Goal: Task Accomplishment & Management: Manage account settings

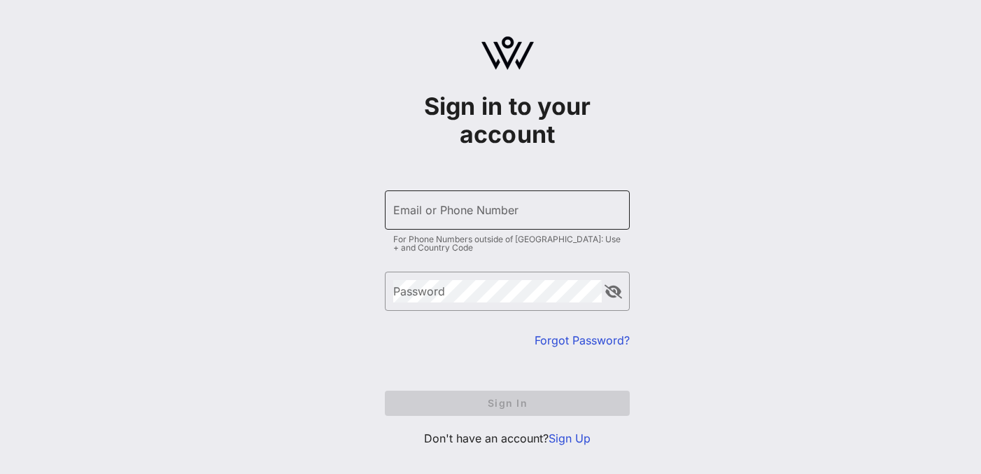
click at [548, 209] on input "Email or Phone Number" at bounding box center [507, 210] width 228 height 22
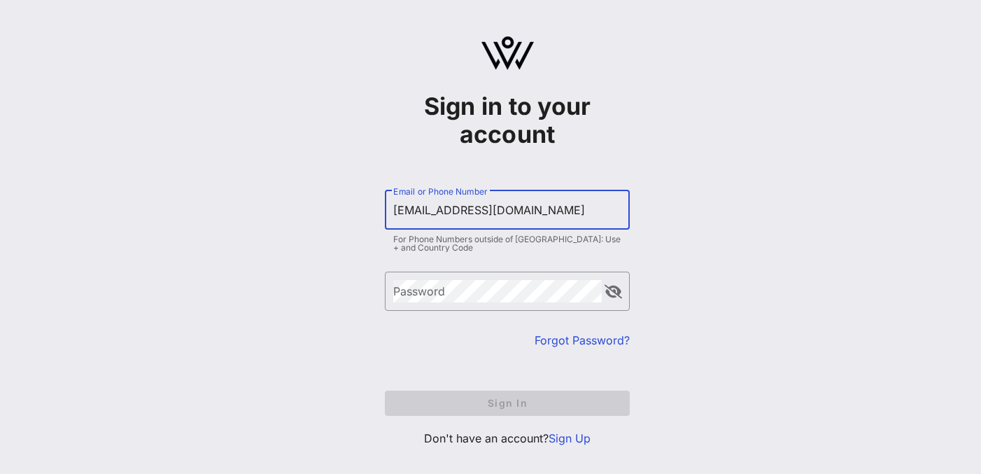
type input "[EMAIL_ADDRESS][DOMAIN_NAME]"
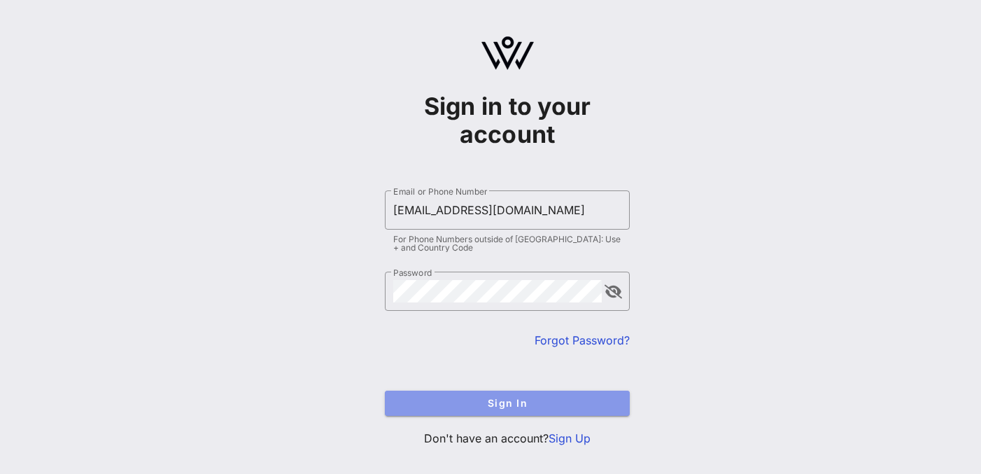
click at [539, 405] on span "Sign In" at bounding box center [507, 403] width 223 height 12
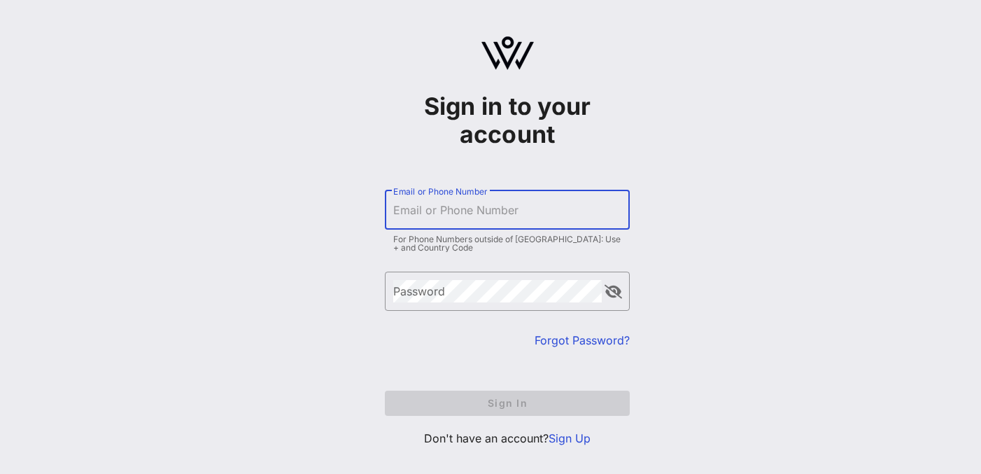
click at [478, 212] on input "Email or Phone Number" at bounding box center [507, 210] width 228 height 22
type input "[EMAIL_ADDRESS][DOMAIN_NAME]"
click at [415, 303] on div "Password" at bounding box center [497, 291] width 209 height 39
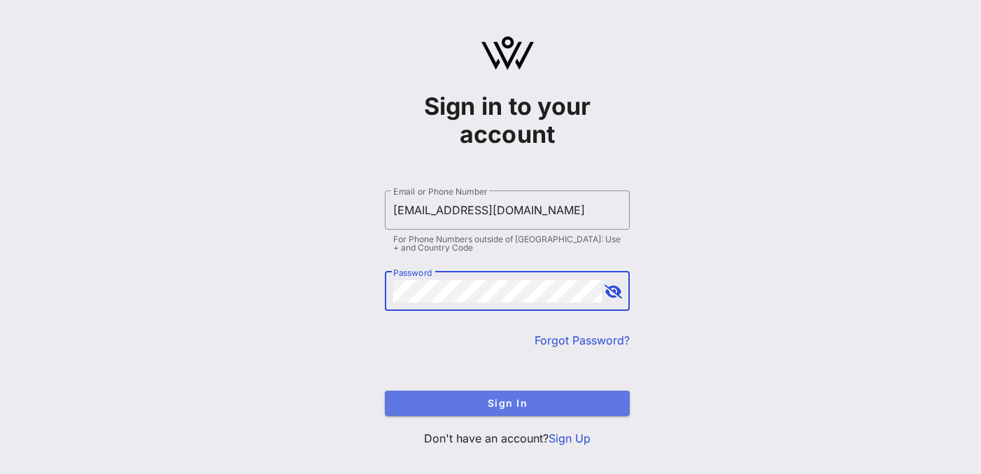
click at [479, 406] on span "Sign In" at bounding box center [507, 403] width 223 height 12
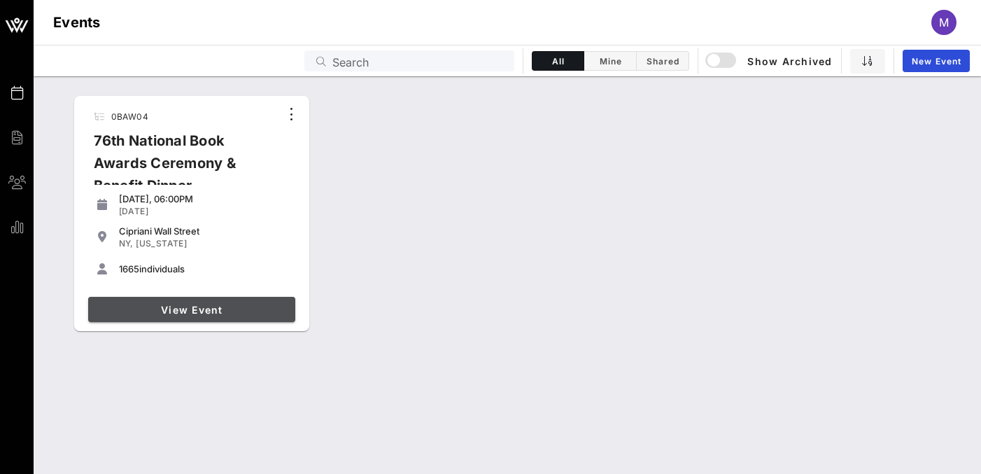
click at [238, 311] on span "View Event" at bounding box center [192, 310] width 196 height 12
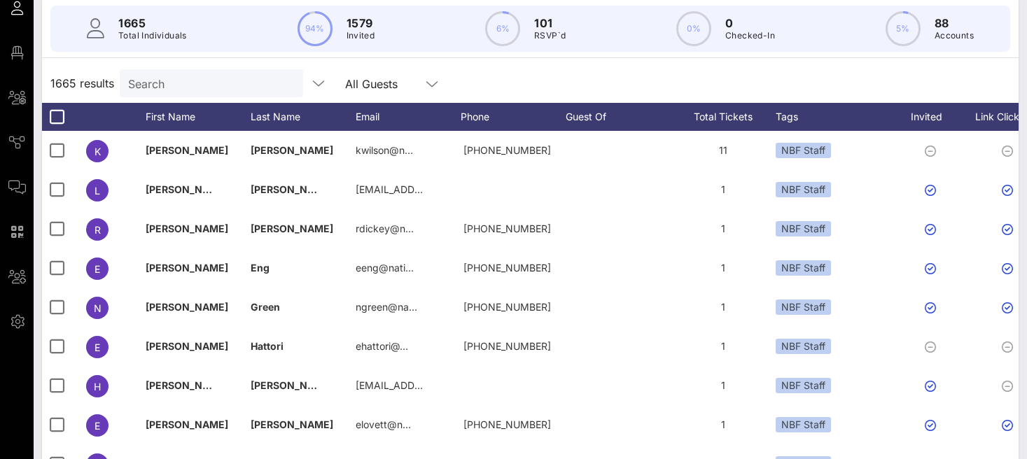
scroll to position [199, 0]
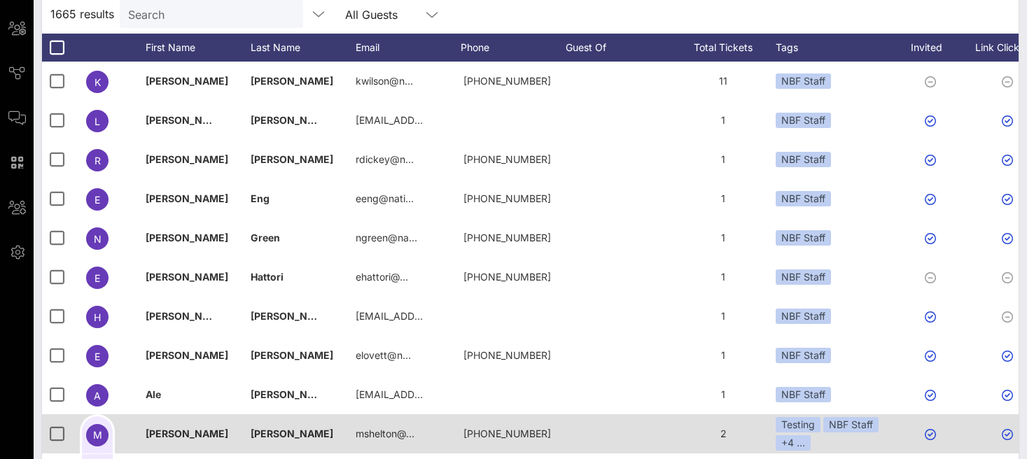
click at [978, 452] on div at bounding box center [1009, 433] width 77 height 39
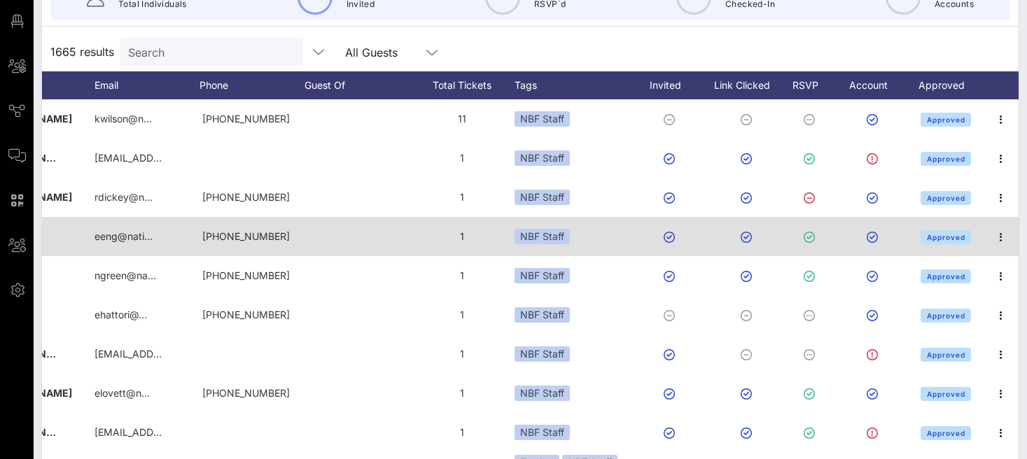
scroll to position [0, 0]
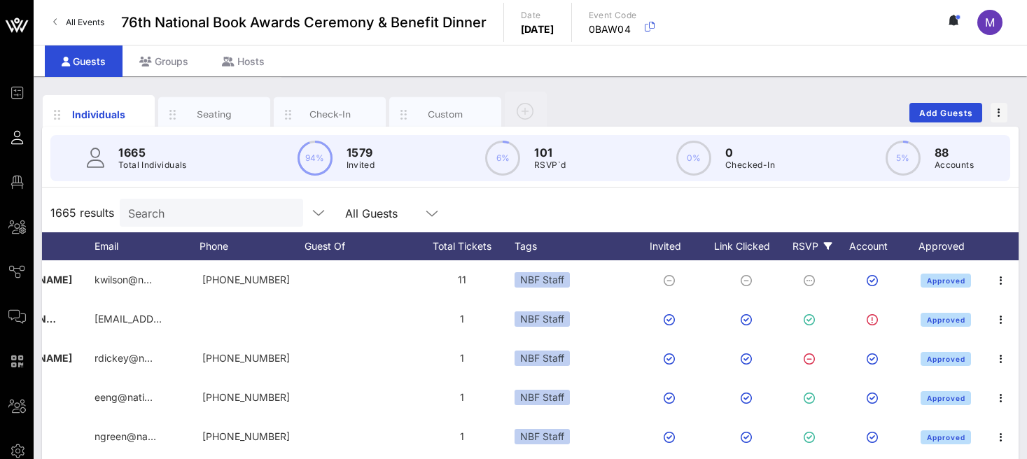
click at [826, 241] on div "RSVP" at bounding box center [811, 246] width 49 height 28
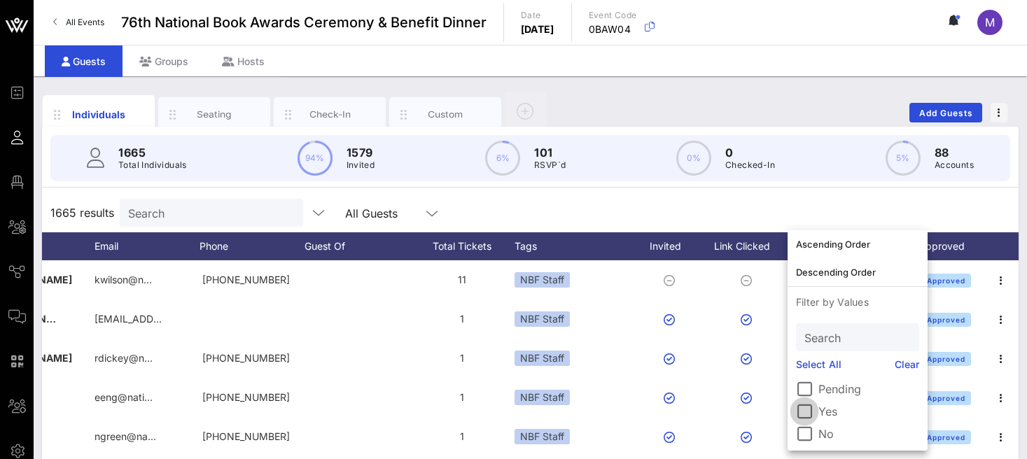
click at [813, 413] on div at bounding box center [804, 412] width 24 height 24
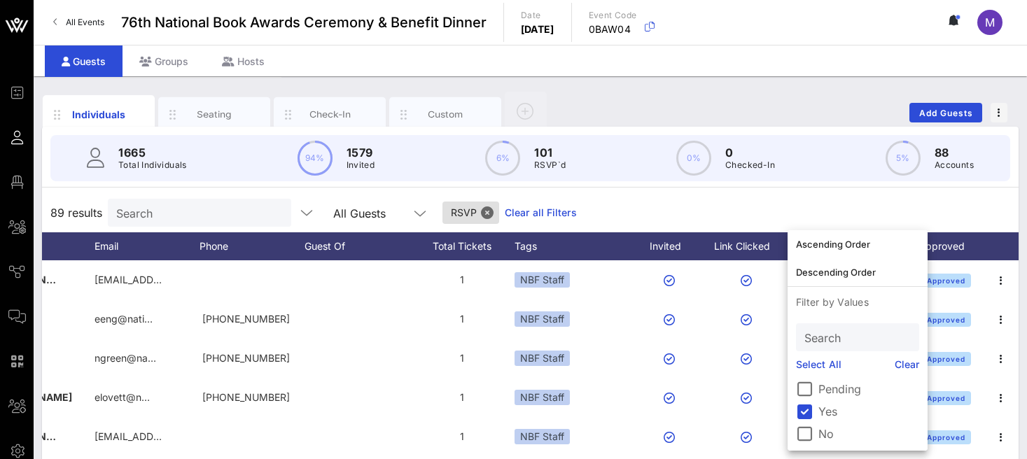
click at [845, 186] on div "1665 Total Individuals 94% 1579 Invited 6% 101 RSVP`d 0% 0 Checked-In 5% 88 Acc…" at bounding box center [530, 158] width 993 height 63
